Goal: Find contact information

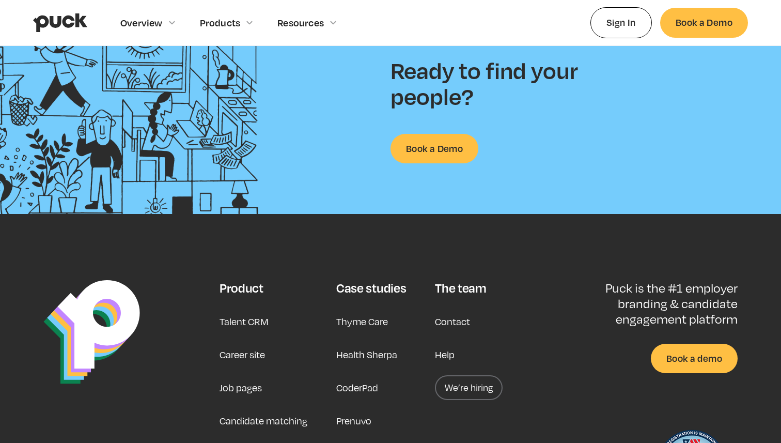
scroll to position [2642, 0]
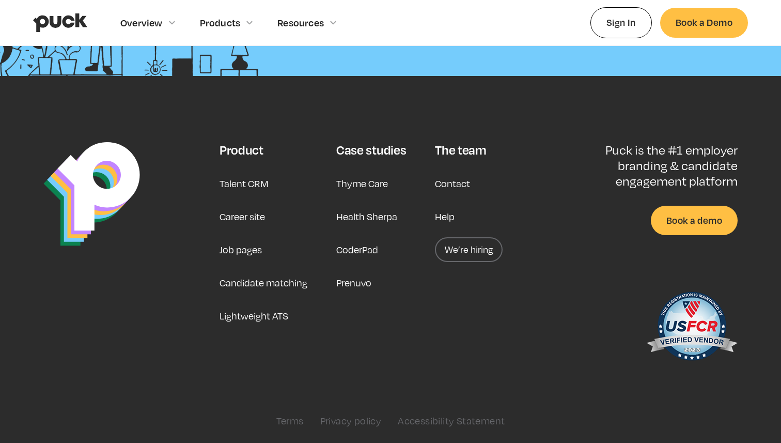
click at [469, 234] on div "The team Contact Help We’re hiring" at bounding box center [469, 255] width 68 height 227
click at [471, 250] on link "We’re hiring" at bounding box center [469, 249] width 68 height 25
click at [445, 184] on link "Contact" at bounding box center [452, 183] width 35 height 25
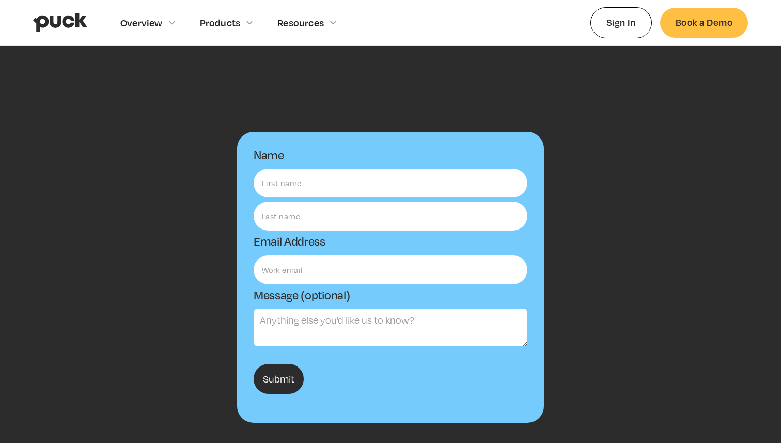
scroll to position [14, 0]
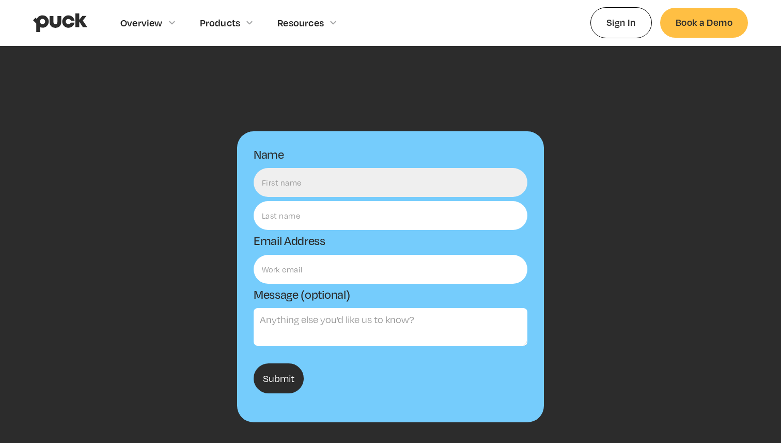
click at [442, 186] on input "Name" at bounding box center [391, 182] width 274 height 29
type input "[PERSON_NAME]"
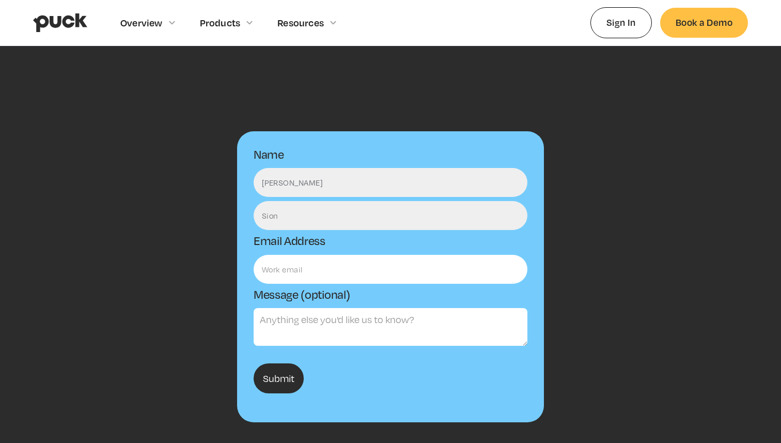
type input "Sion"
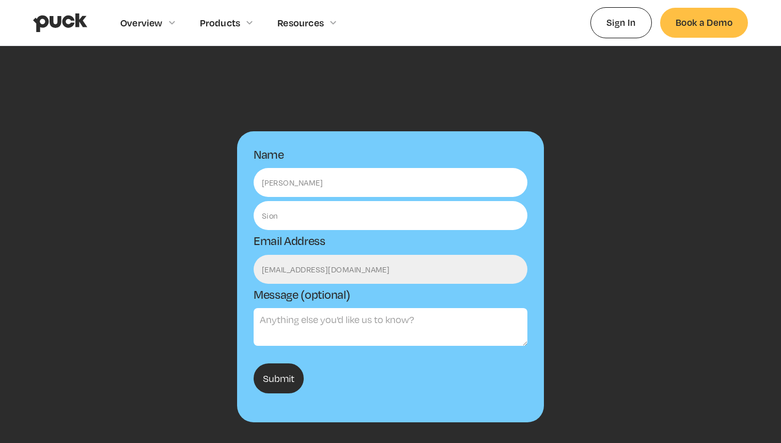
type input "[EMAIL_ADDRESS][DOMAIN_NAME]"
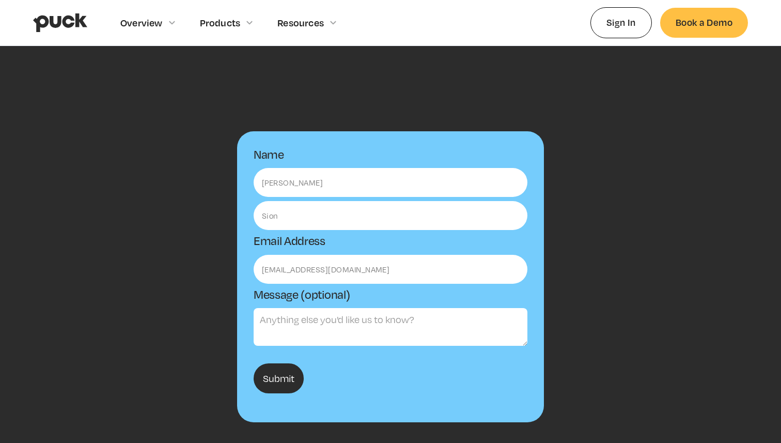
click at [333, 343] on textarea "Message (optional)" at bounding box center [391, 327] width 274 height 38
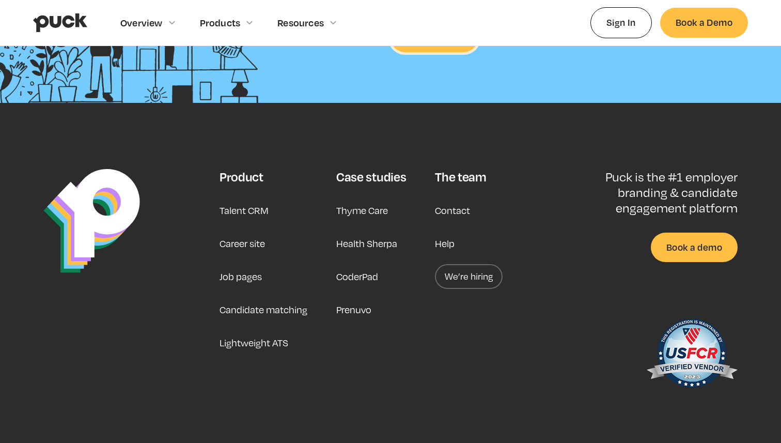
scroll to position [2642, 0]
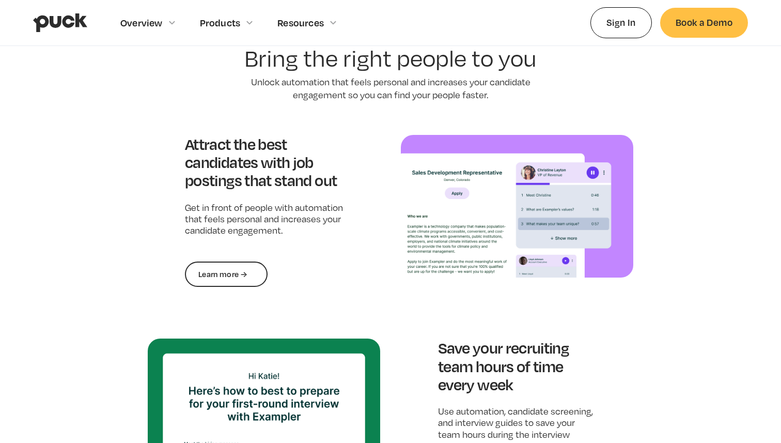
scroll to position [797, 0]
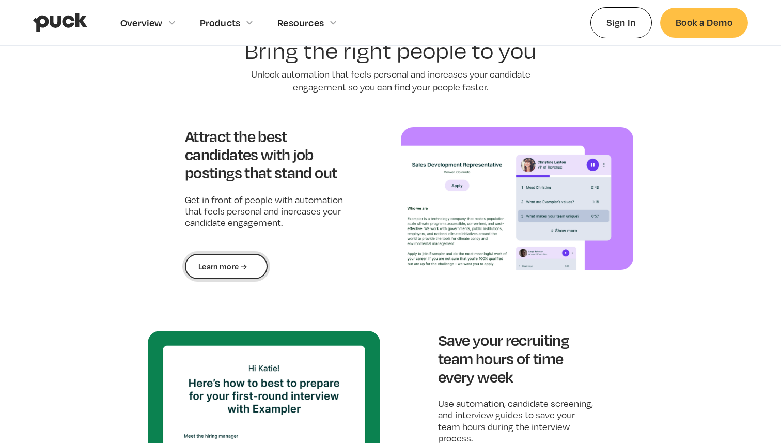
click at [240, 255] on link "Learn more →" at bounding box center [226, 267] width 83 height 26
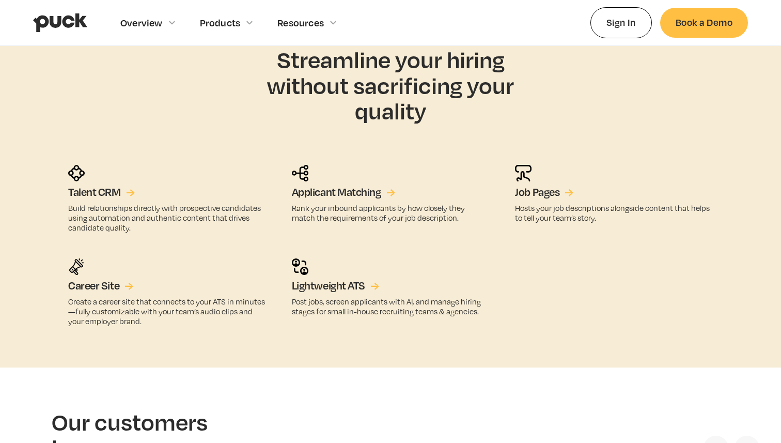
scroll to position [1734, 0]
